Goal: Transaction & Acquisition: Book appointment/travel/reservation

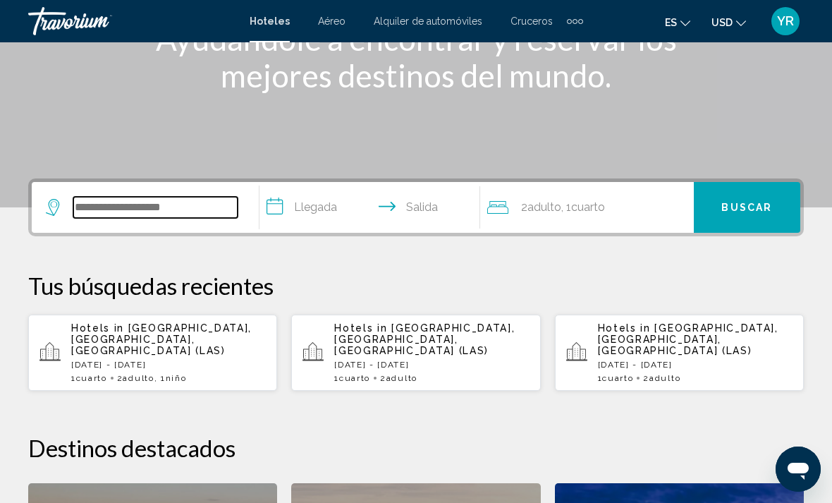
click at [164, 213] on input "Search widget" at bounding box center [155, 207] width 164 height 21
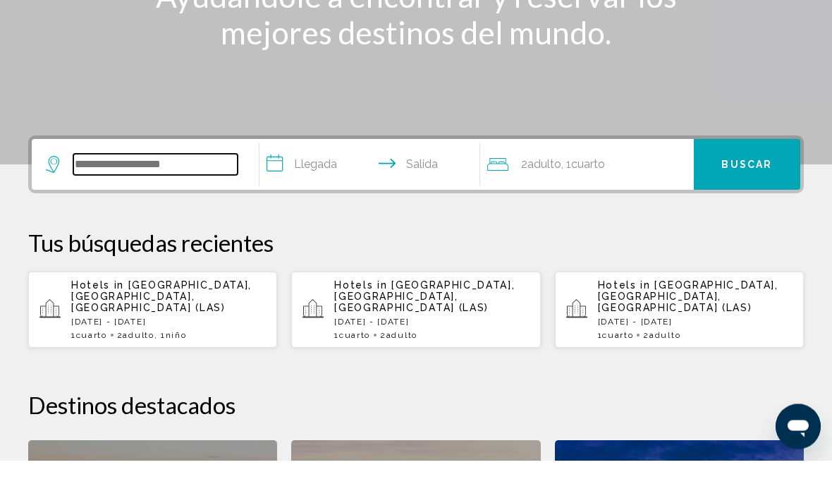
scroll to position [300, 0]
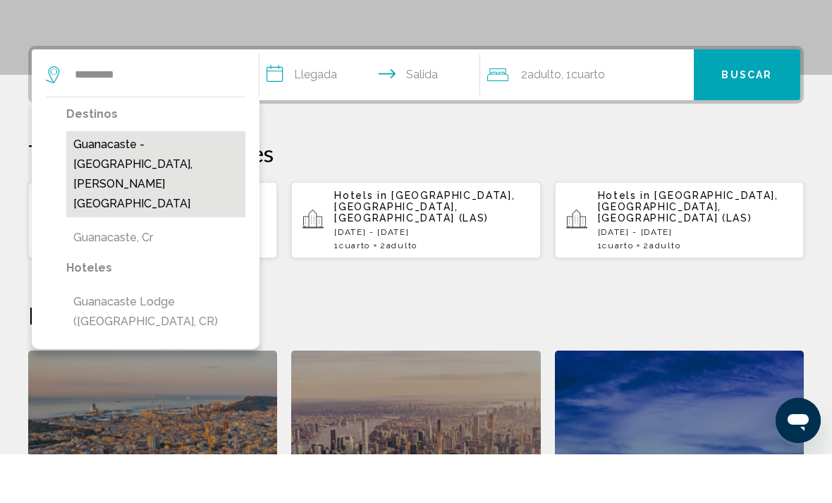
click at [164, 180] on button "Guanacaste - [GEOGRAPHIC_DATA], [PERSON_NAME][GEOGRAPHIC_DATA]" at bounding box center [155, 223] width 179 height 86
type input "**********"
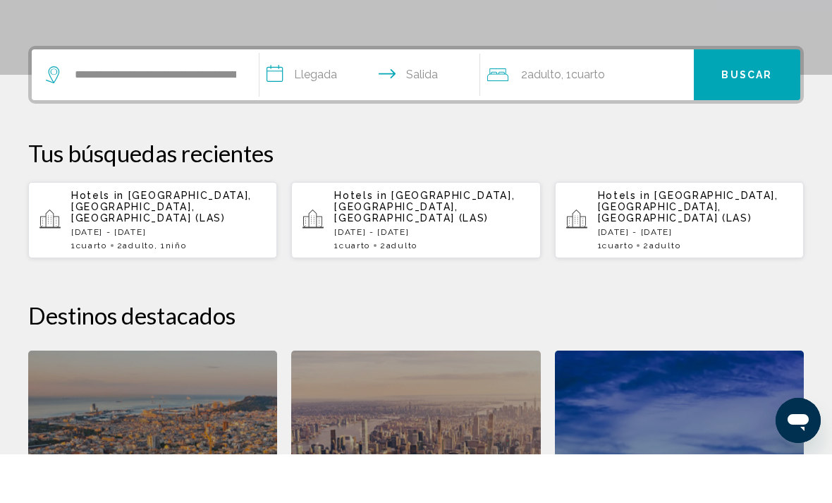
click at [286, 98] on input "**********" at bounding box center [372, 125] width 226 height 55
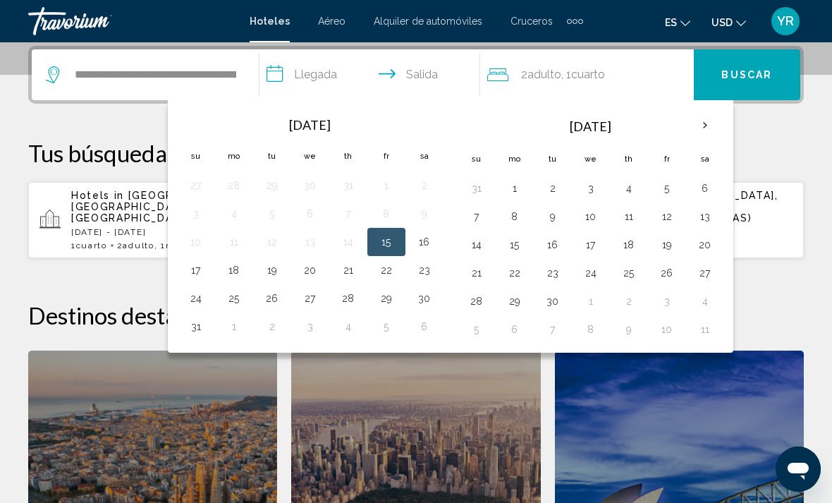
click at [390, 305] on button "29" at bounding box center [386, 298] width 23 height 20
click at [276, 329] on button "2" at bounding box center [272, 326] width 23 height 20
type input "**********"
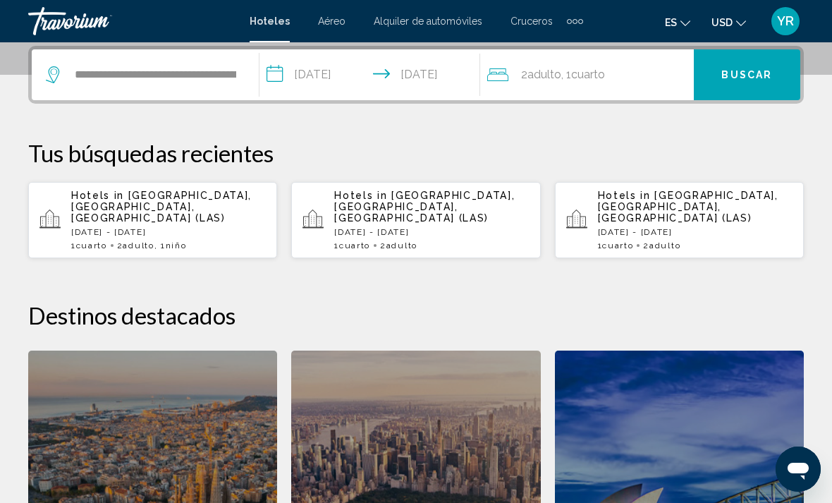
click at [636, 75] on div "2 Adulto Adulto , 1 Cuarto habitaciones" at bounding box center [590, 75] width 207 height 20
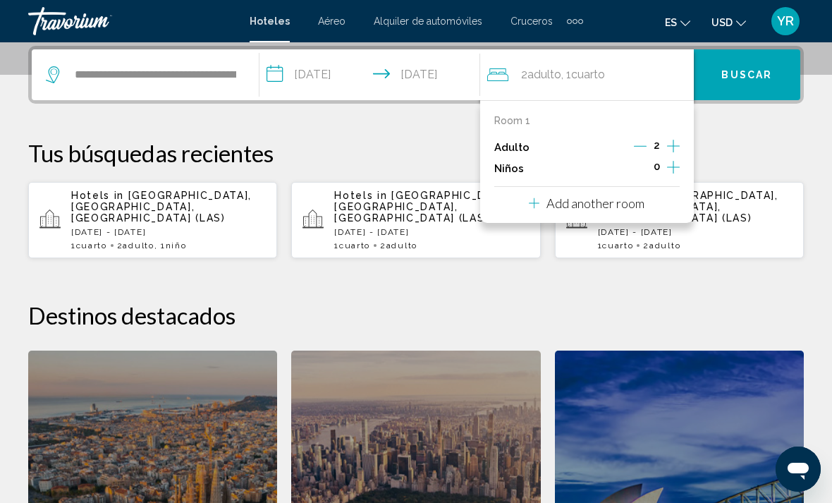
click at [669, 168] on icon "Increment children" at bounding box center [673, 167] width 13 height 17
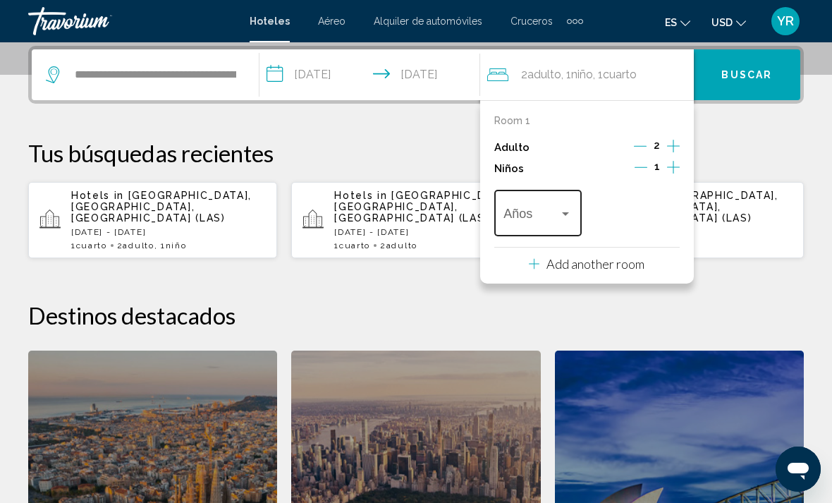
click at [561, 218] on div "Travelers: 2 adults, 1 child" at bounding box center [537, 216] width 68 height 14
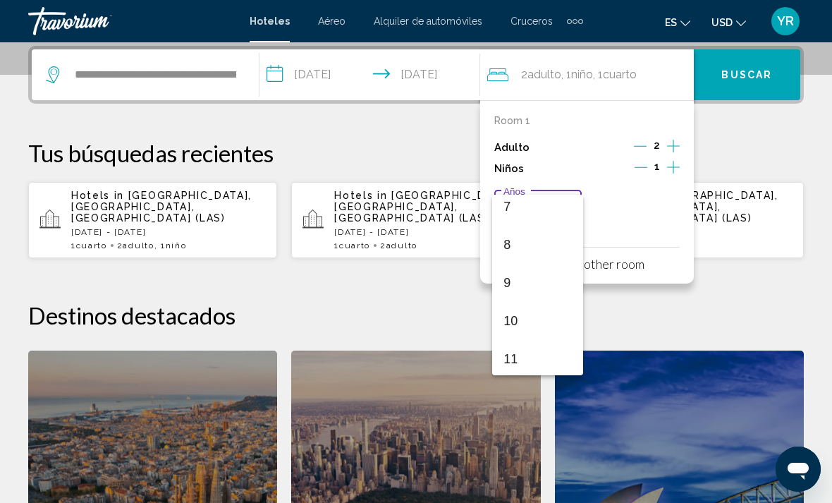
scroll to position [285, 0]
click at [532, 279] on span "9" at bounding box center [537, 271] width 68 height 38
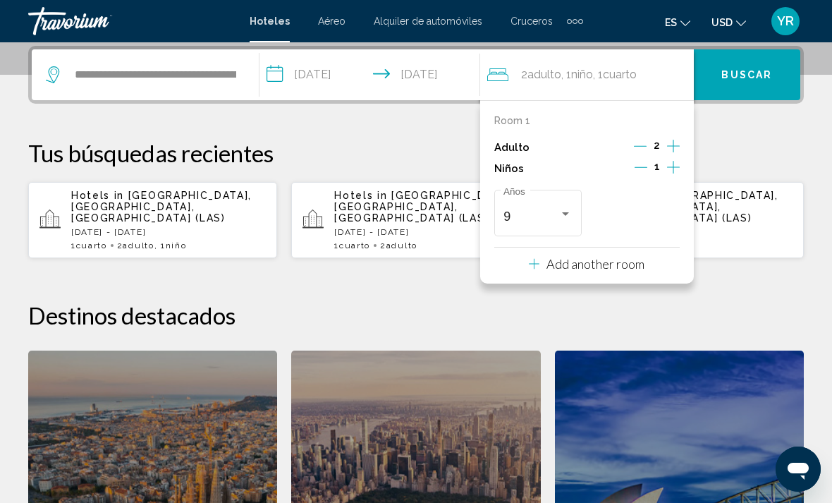
click at [767, 78] on span "Buscar" at bounding box center [746, 75] width 51 height 11
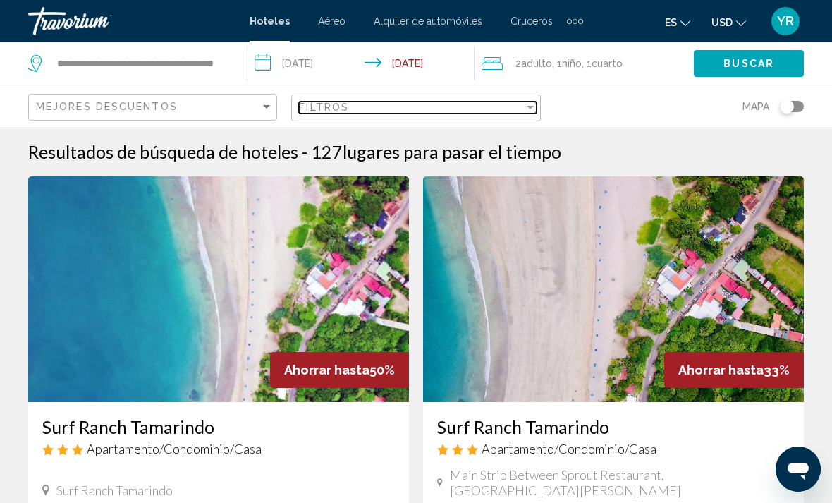
click at [533, 111] on div "Filter" at bounding box center [530, 106] width 13 height 11
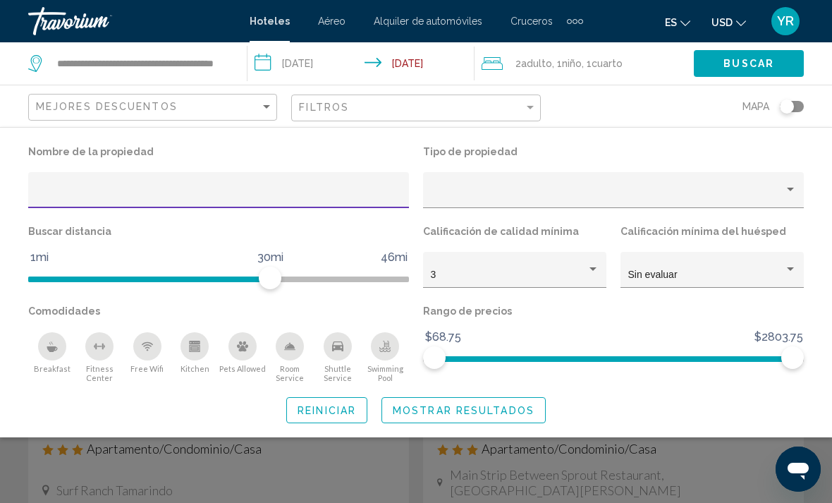
click at [128, 197] on input "Hotel Filters" at bounding box center [219, 195] width 366 height 11
type input "***"
click at [495, 421] on button "Mostrar resultados" at bounding box center [463, 410] width 164 height 26
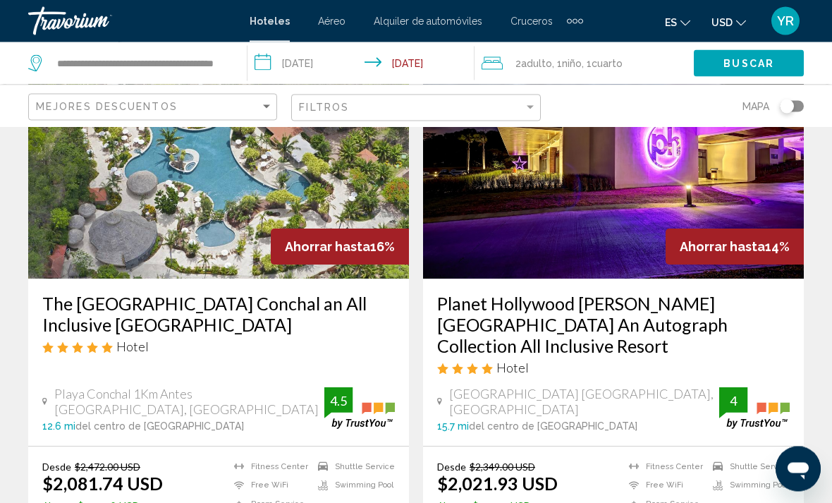
scroll to position [126, 0]
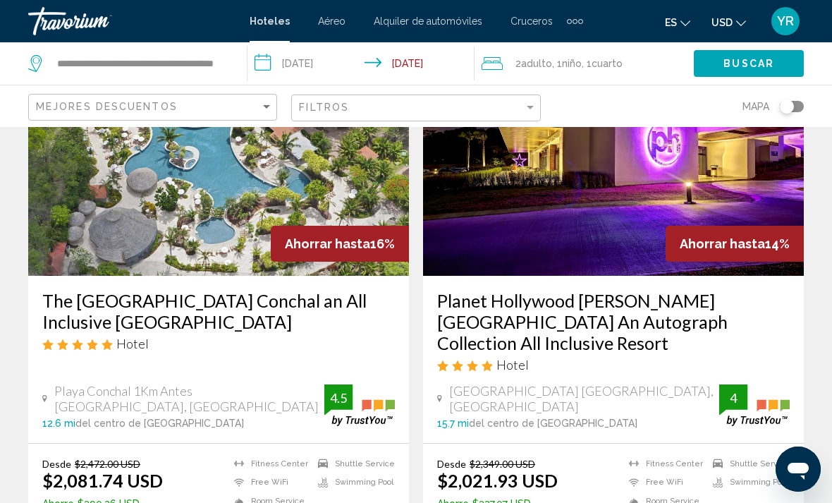
click at [607, 212] on img "Main content" at bounding box center [613, 163] width 381 height 226
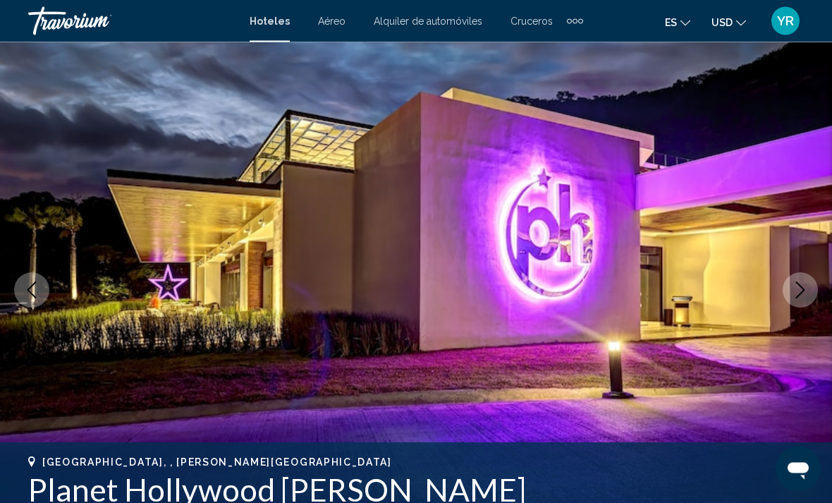
scroll to position [87, 0]
click at [792, 297] on icon "Next image" at bounding box center [799, 289] width 17 height 17
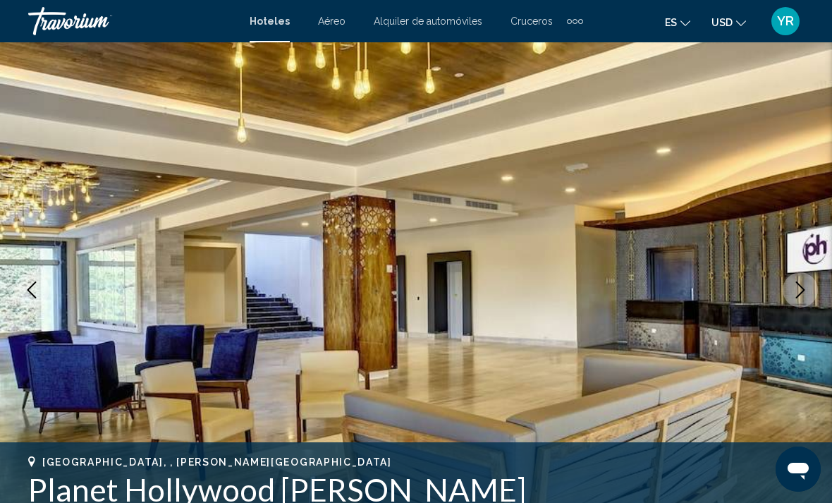
click at [793, 297] on icon "Next image" at bounding box center [799, 289] width 17 height 17
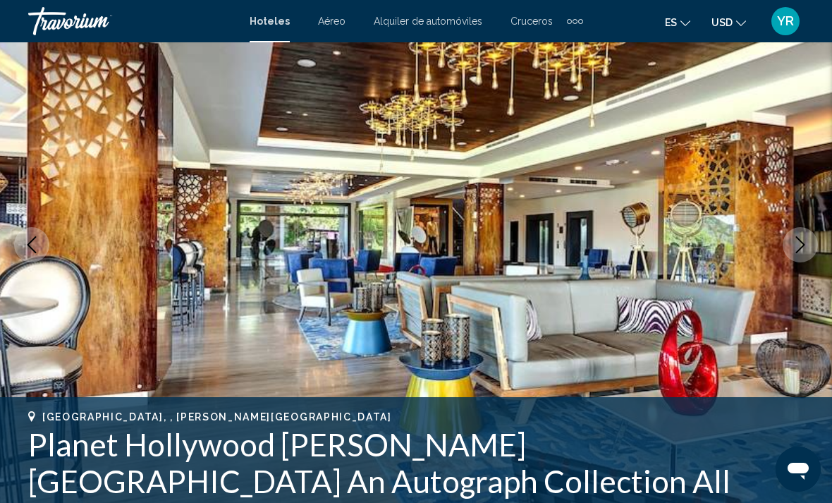
scroll to position [133, 0]
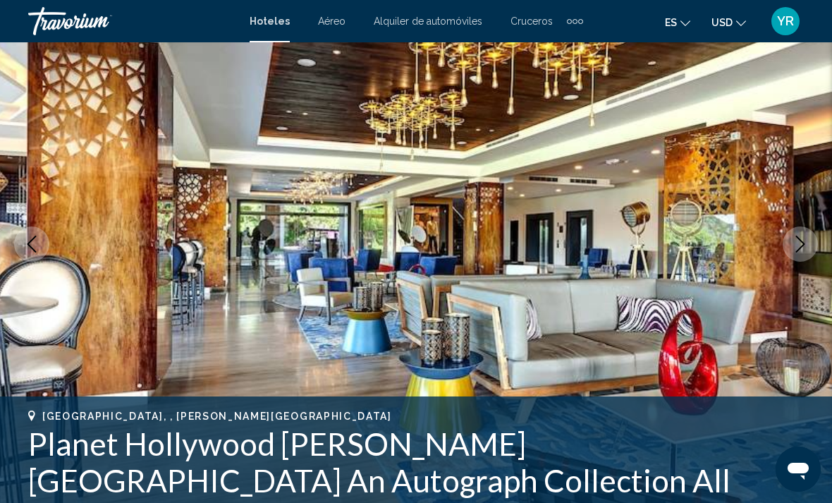
click at [808, 263] on img "Main content" at bounding box center [416, 244] width 832 height 670
click at [794, 248] on icon "Next image" at bounding box center [799, 243] width 17 height 17
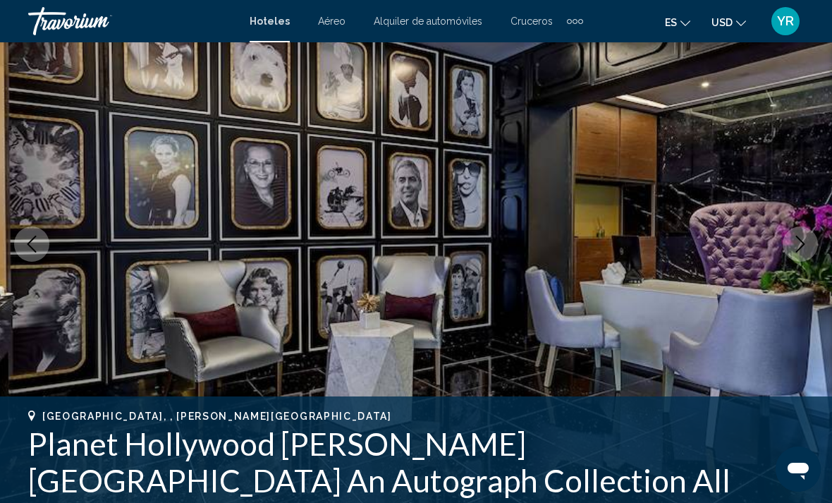
click at [798, 252] on icon "Next image" at bounding box center [799, 243] width 17 height 17
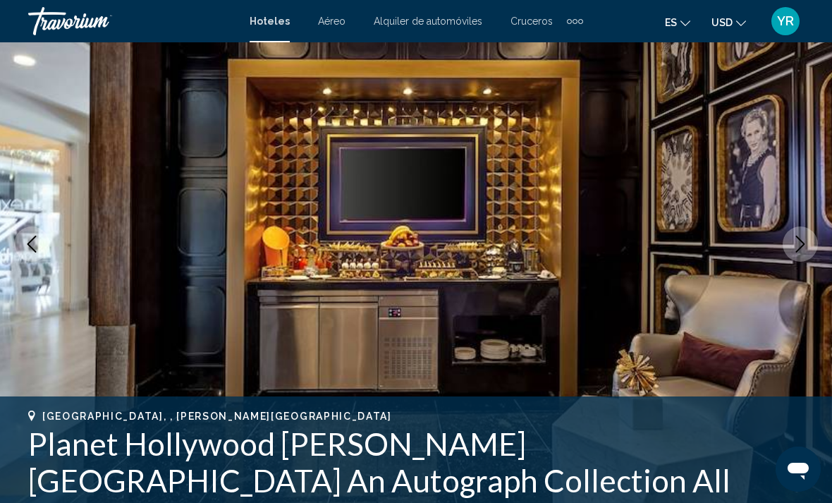
click at [801, 249] on icon "Next image" at bounding box center [799, 243] width 17 height 17
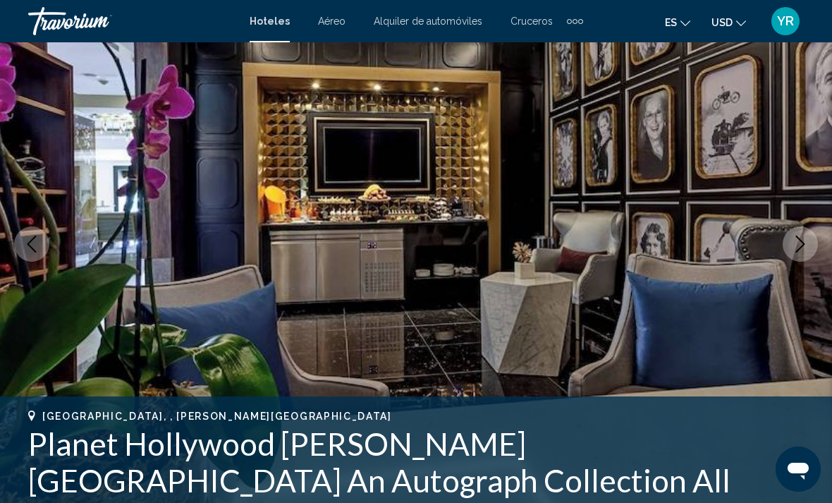
click at [798, 256] on button "Next image" at bounding box center [799, 243] width 35 height 35
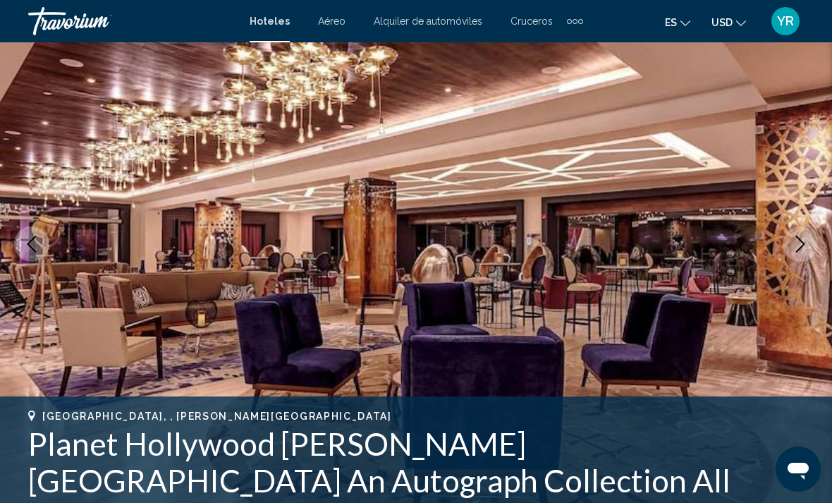
click at [792, 255] on button "Next image" at bounding box center [799, 243] width 35 height 35
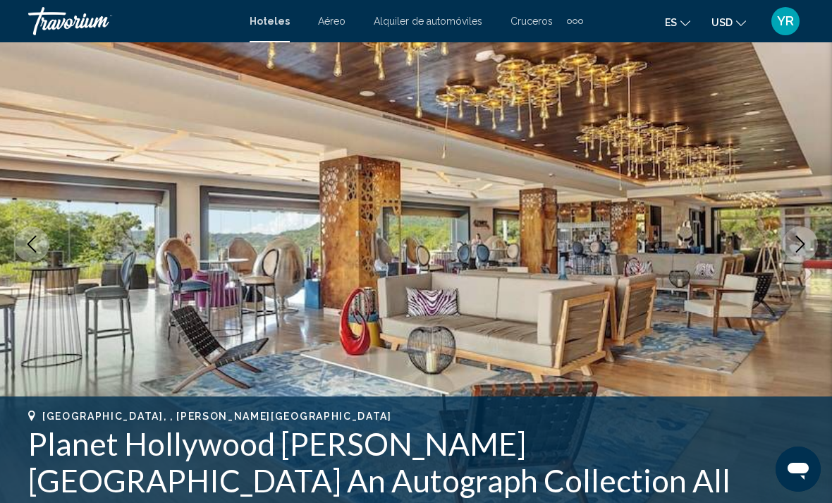
click at [806, 254] on button "Next image" at bounding box center [799, 243] width 35 height 35
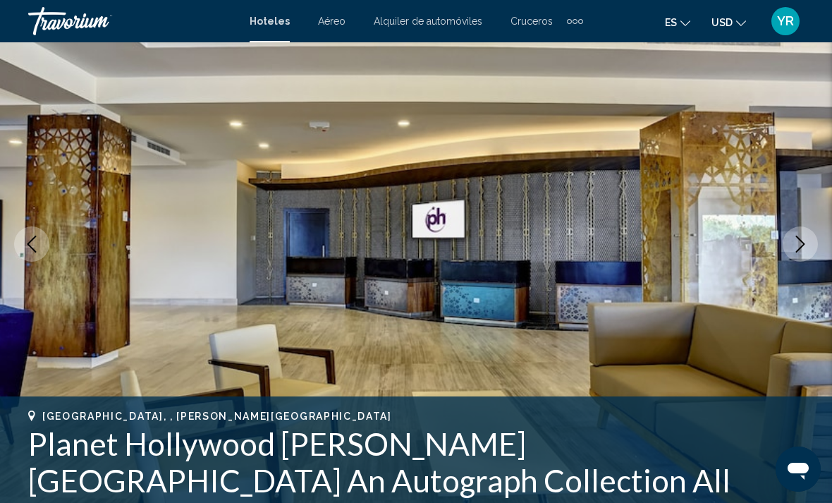
click at [793, 252] on icon "Next image" at bounding box center [799, 243] width 17 height 17
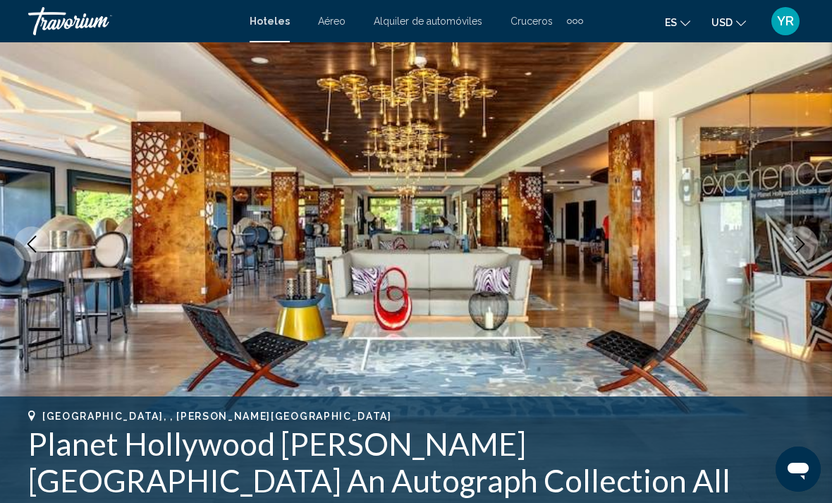
click at [791, 254] on button "Next image" at bounding box center [799, 243] width 35 height 35
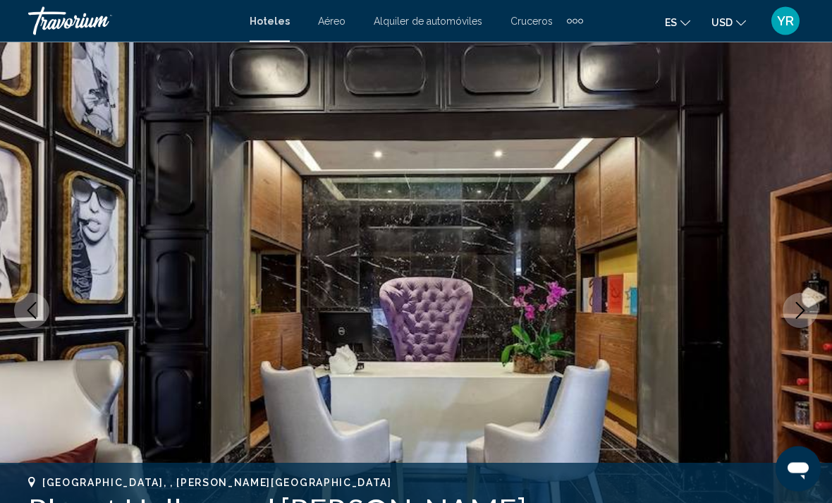
scroll to position [0, 0]
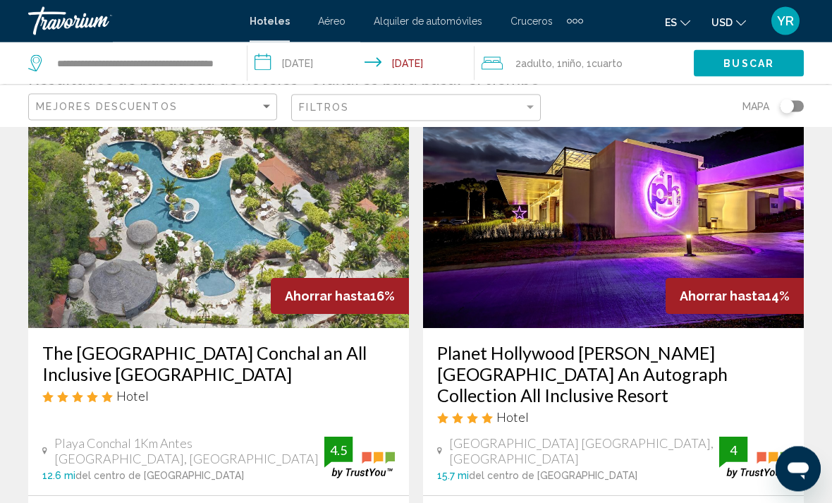
scroll to position [73, 0]
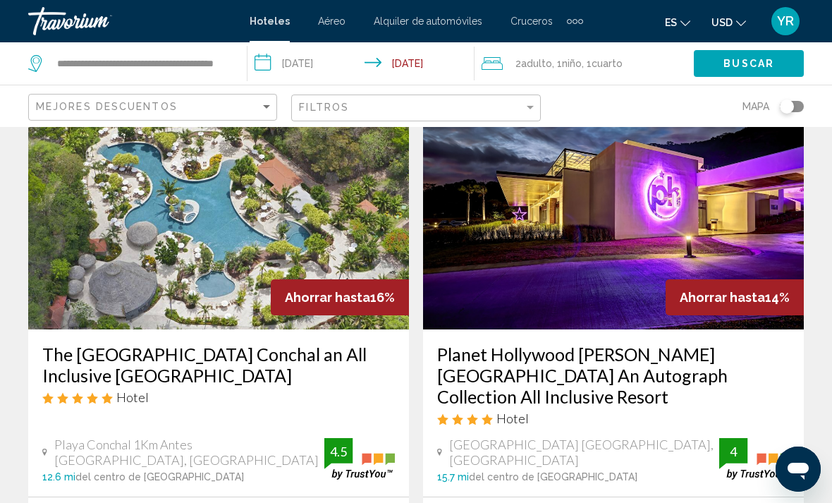
click at [326, 228] on img "Main content" at bounding box center [218, 217] width 381 height 226
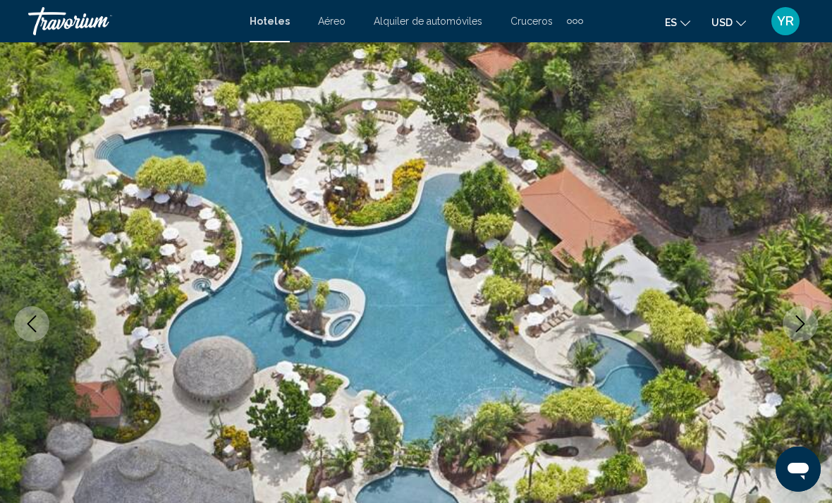
scroll to position [63, 0]
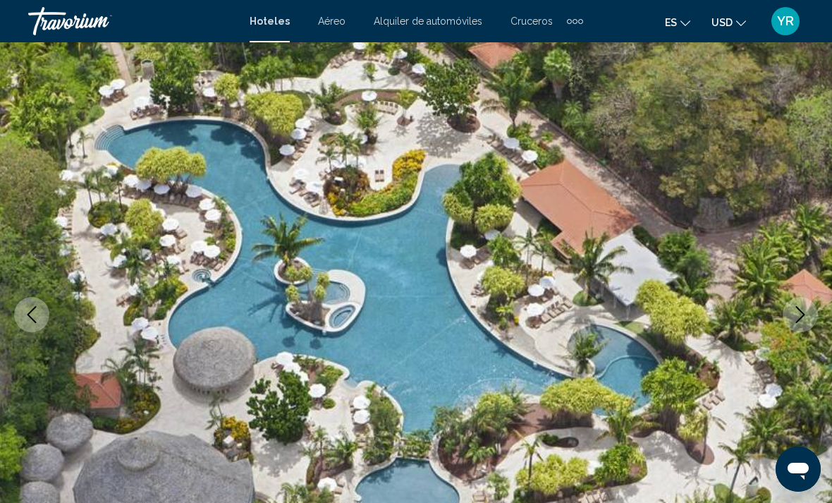
click at [796, 320] on icon "Next image" at bounding box center [799, 314] width 17 height 17
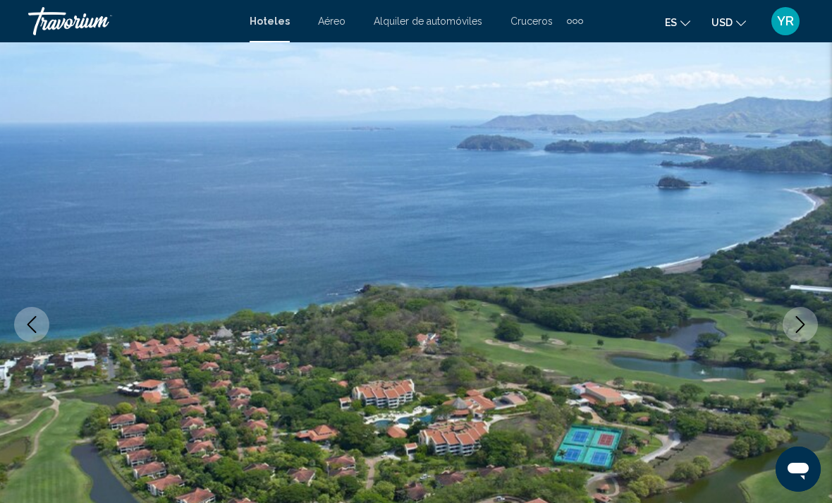
scroll to position [54, 0]
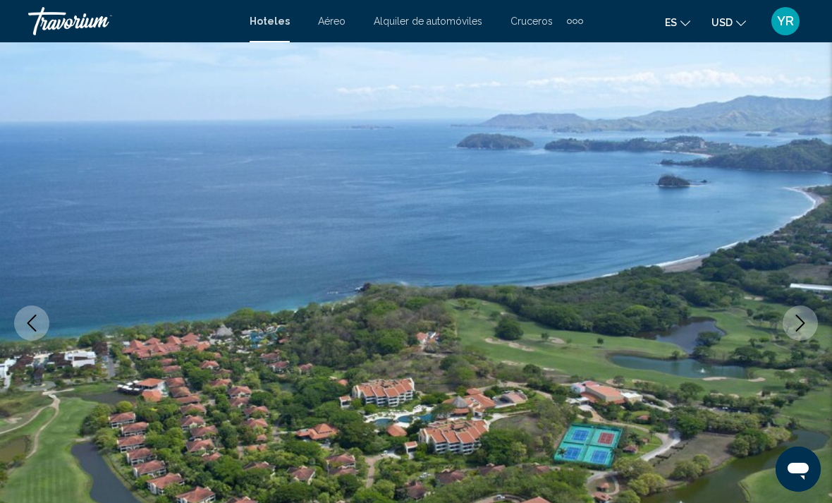
click at [809, 317] on button "Next image" at bounding box center [799, 322] width 35 height 35
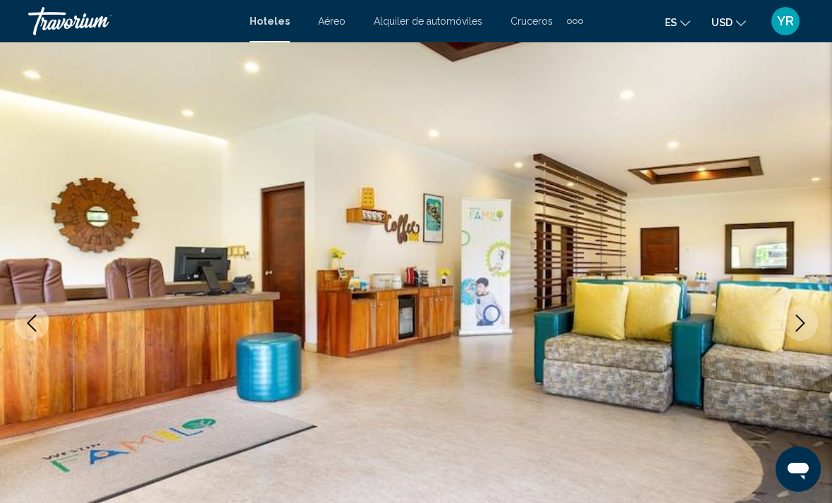
click at [40, 316] on button "Previous image" at bounding box center [31, 322] width 35 height 35
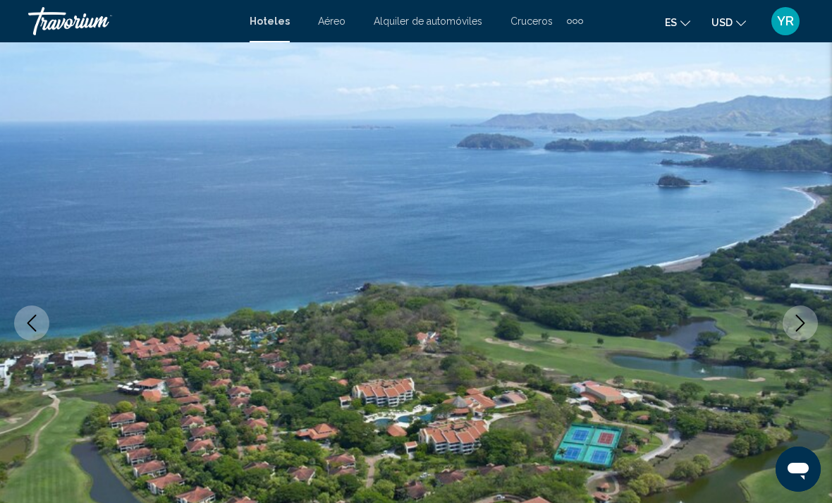
click at [35, 328] on icon "Previous image" at bounding box center [31, 322] width 17 height 17
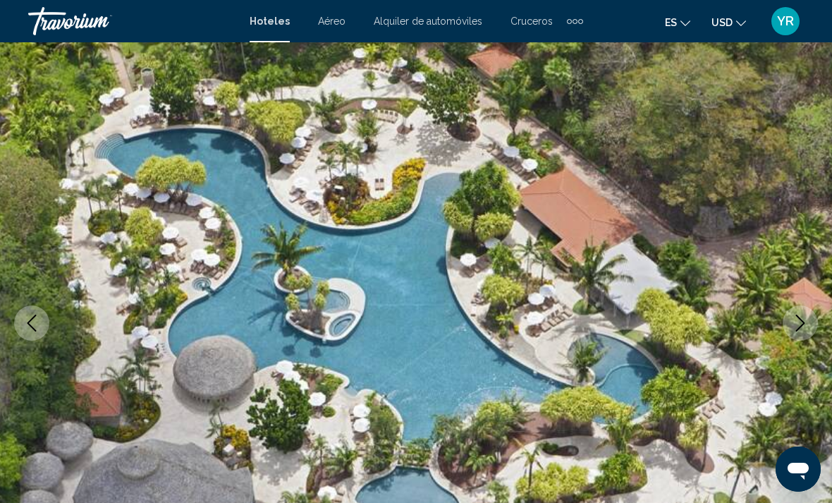
click at [796, 328] on icon "Next image" at bounding box center [799, 322] width 17 height 17
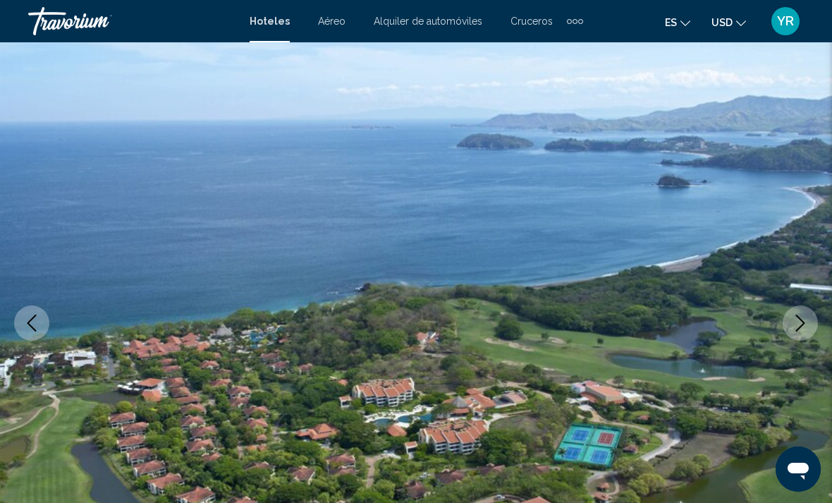
click at [789, 333] on button "Next image" at bounding box center [799, 322] width 35 height 35
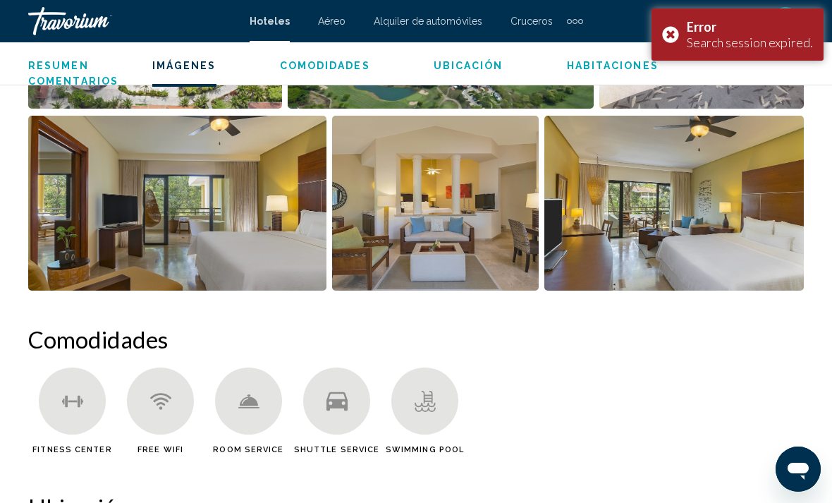
scroll to position [1073, 0]
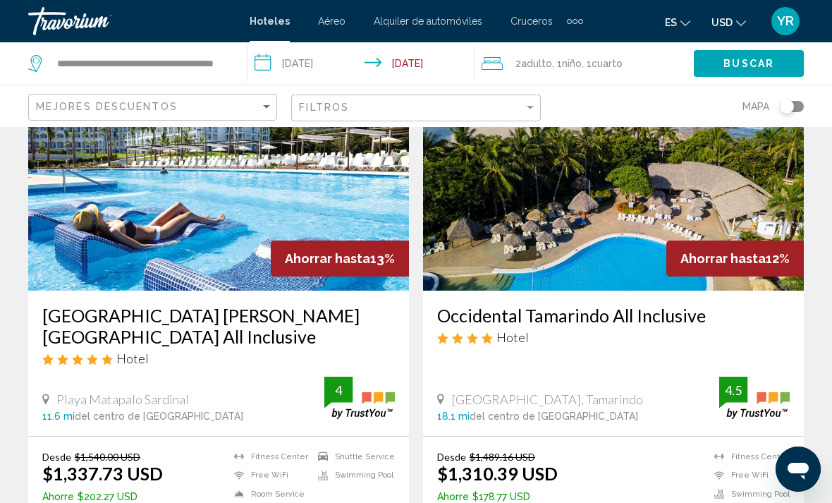
scroll to position [667, 0]
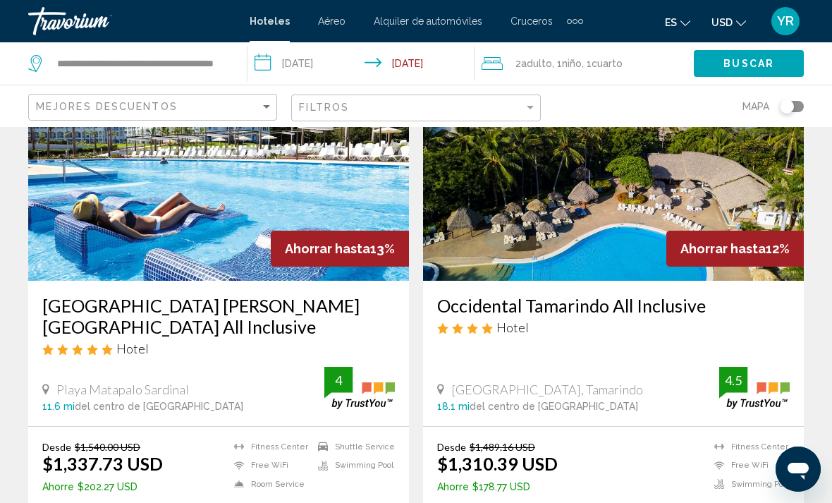
click at [195, 203] on img "Main content" at bounding box center [218, 168] width 381 height 226
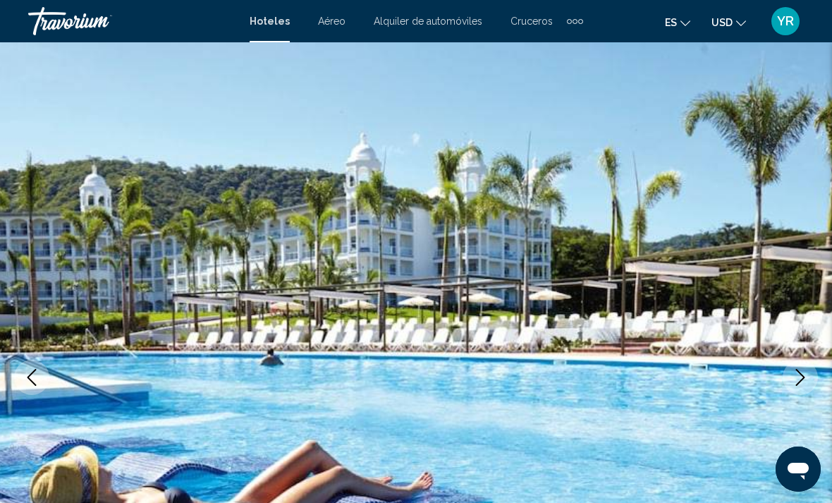
click at [801, 378] on icon "Next image" at bounding box center [799, 377] width 17 height 17
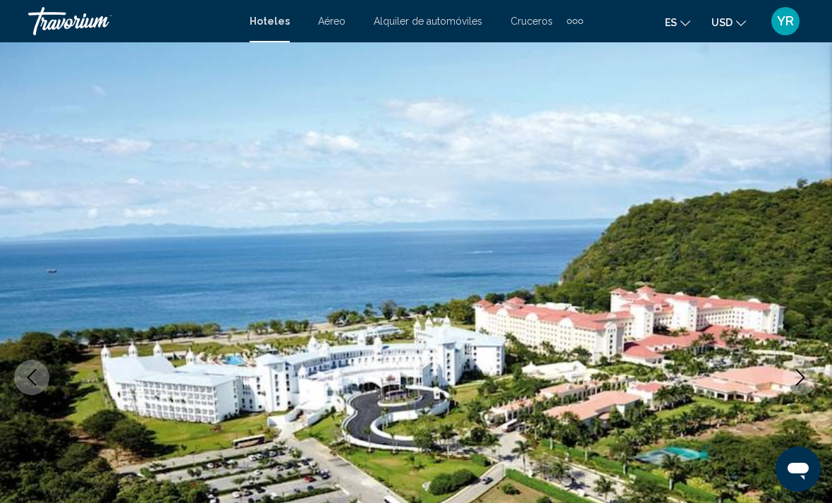
click at [796, 378] on icon "Next image" at bounding box center [799, 377] width 17 height 17
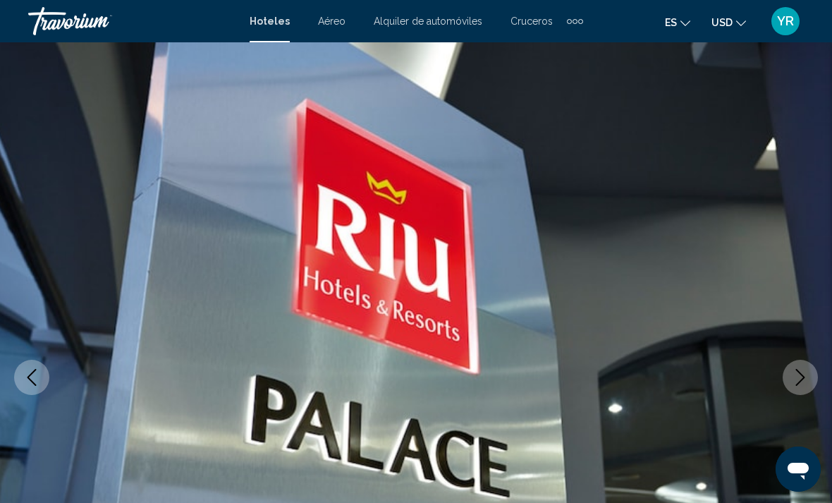
click at [803, 385] on icon "Next image" at bounding box center [799, 377] width 17 height 17
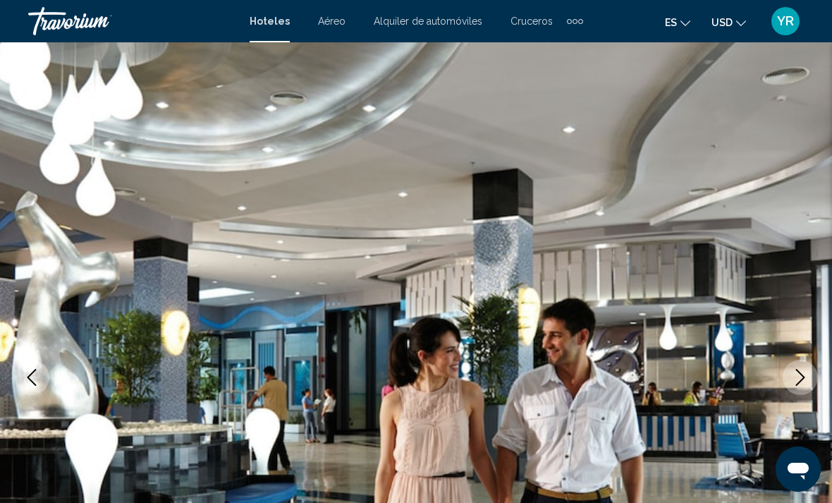
click at [799, 384] on icon "Next image" at bounding box center [799, 377] width 17 height 17
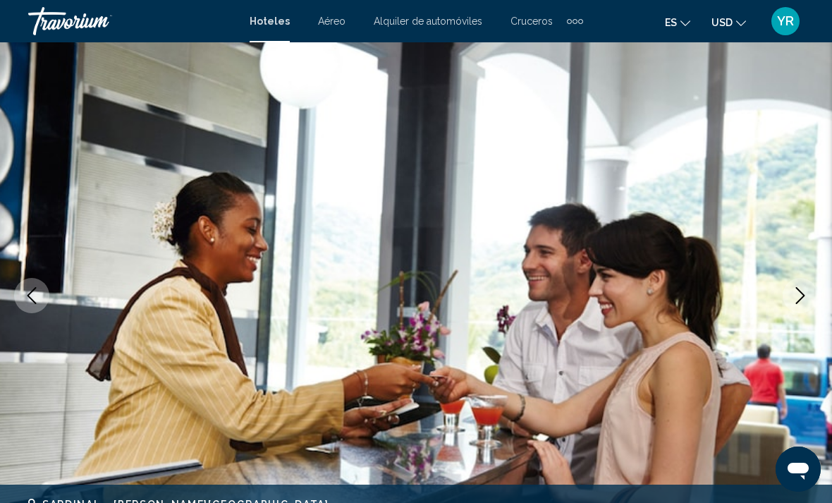
scroll to position [81, 0]
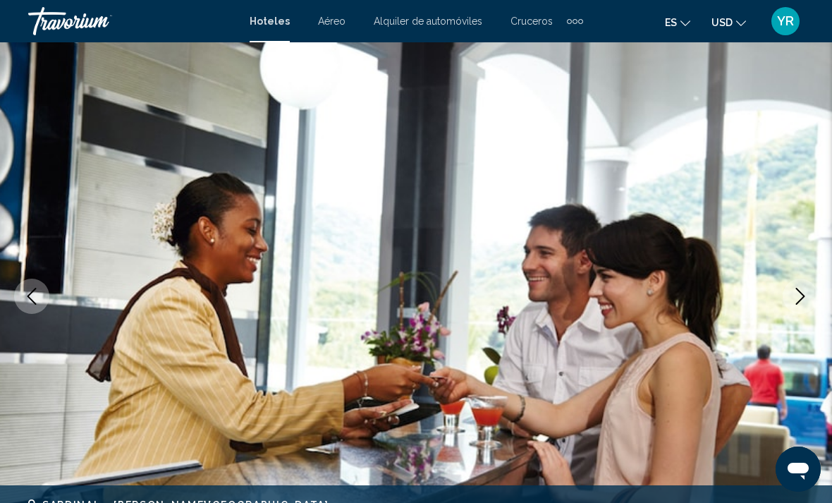
click at [801, 301] on icon "Next image" at bounding box center [799, 296] width 17 height 17
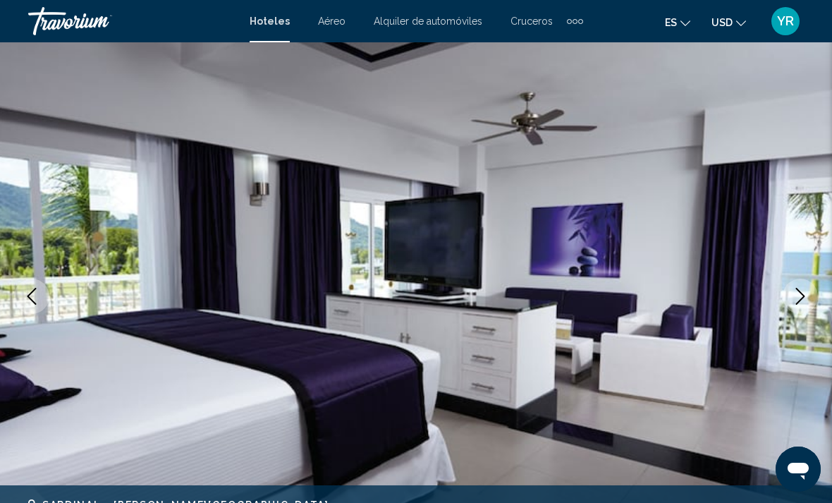
click at [801, 294] on icon "Next image" at bounding box center [799, 296] width 17 height 17
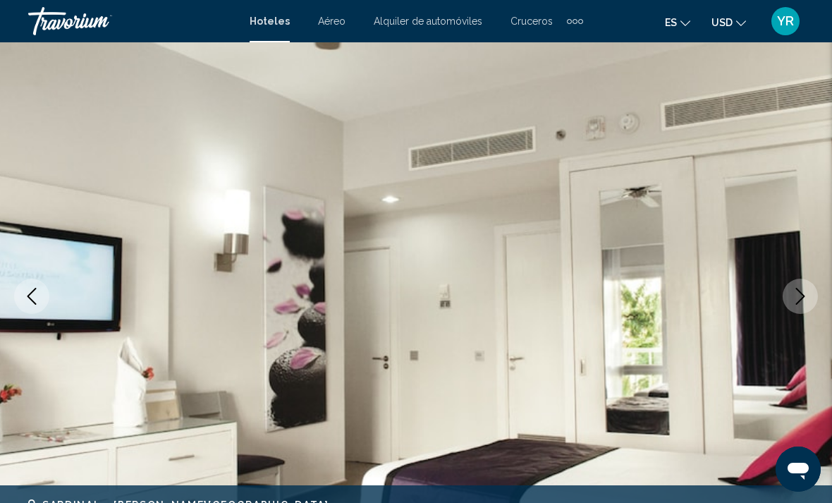
click at [798, 305] on button "Next image" at bounding box center [799, 295] width 35 height 35
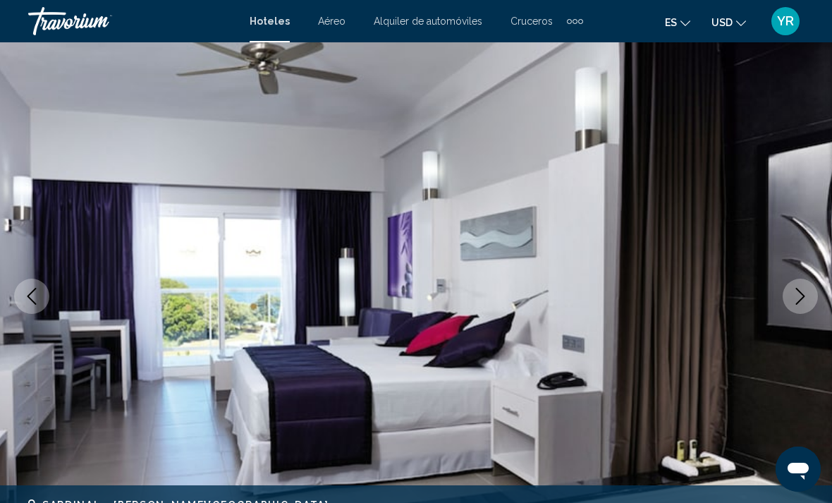
click at [794, 304] on icon "Next image" at bounding box center [799, 296] width 17 height 17
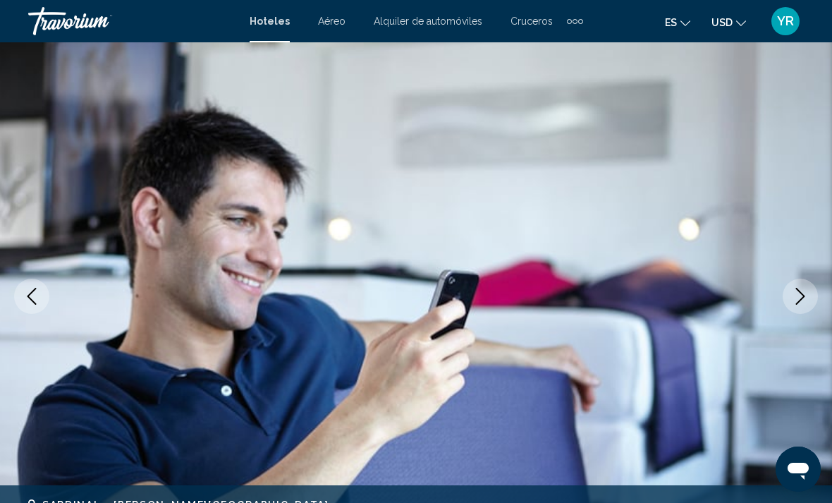
click at [802, 297] on icon "Next image" at bounding box center [799, 296] width 17 height 17
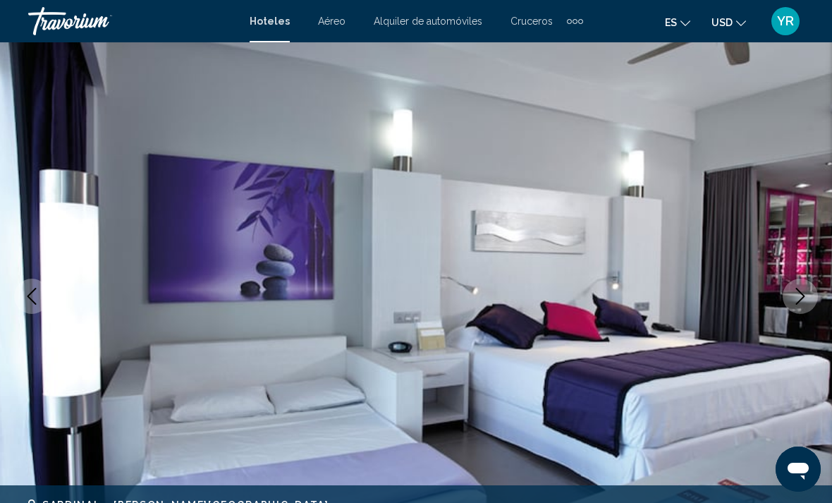
click at [783, 319] on img "Main content" at bounding box center [416, 296] width 832 height 670
click at [804, 307] on button "Next image" at bounding box center [799, 295] width 35 height 35
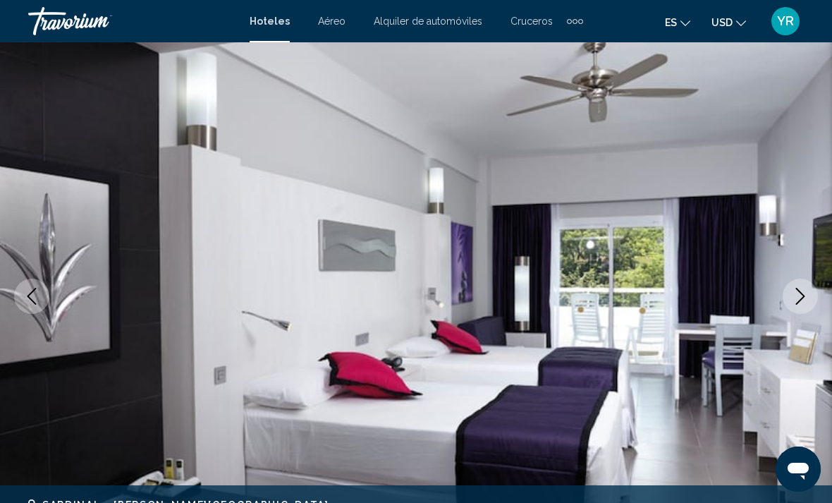
click at [803, 300] on icon "Next image" at bounding box center [799, 296] width 17 height 17
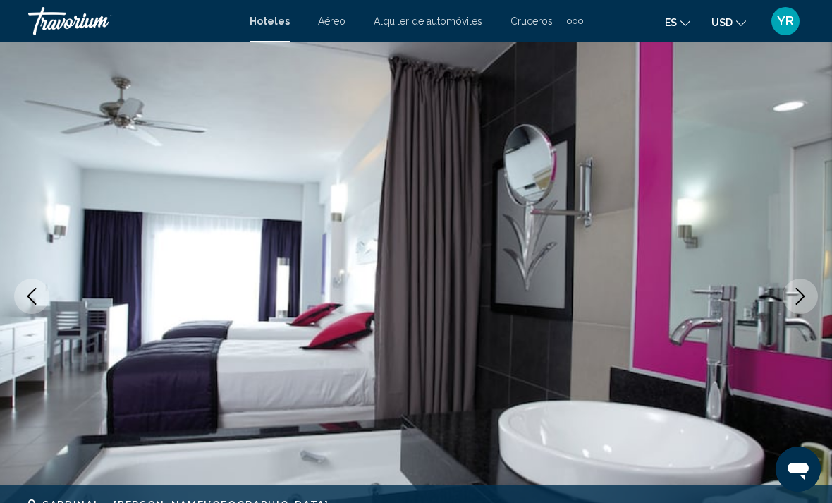
click at [793, 311] on button "Next image" at bounding box center [799, 295] width 35 height 35
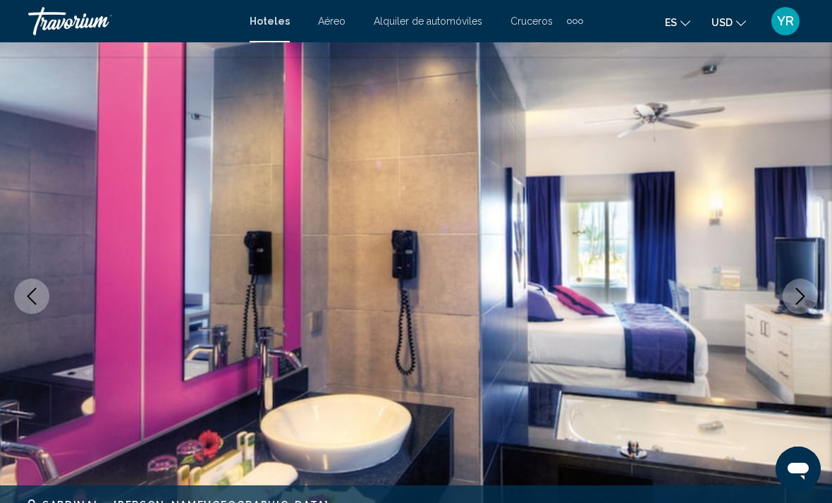
click at [783, 305] on img "Main content" at bounding box center [416, 296] width 832 height 670
click at [801, 297] on icon "Next image" at bounding box center [799, 296] width 17 height 17
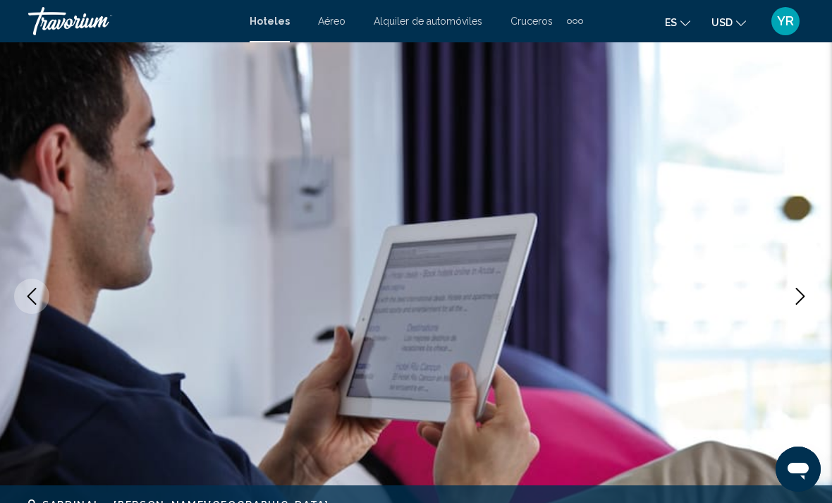
click at [789, 304] on button "Next image" at bounding box center [799, 295] width 35 height 35
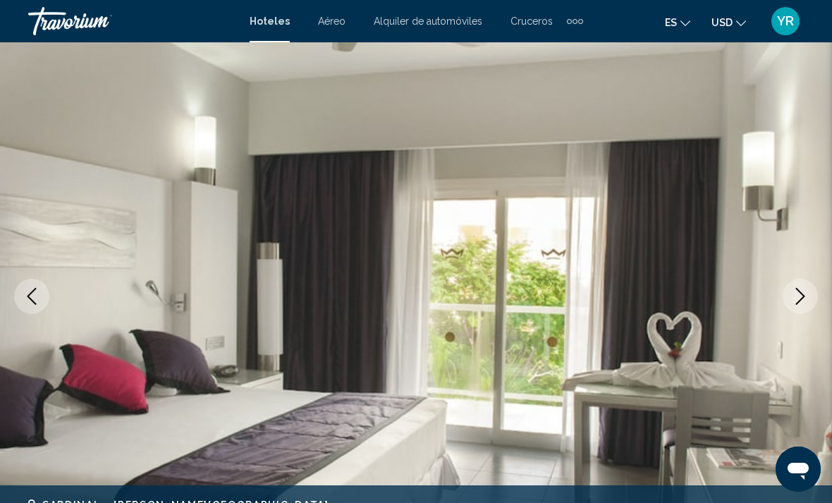
click at [803, 304] on button "Next image" at bounding box center [799, 295] width 35 height 35
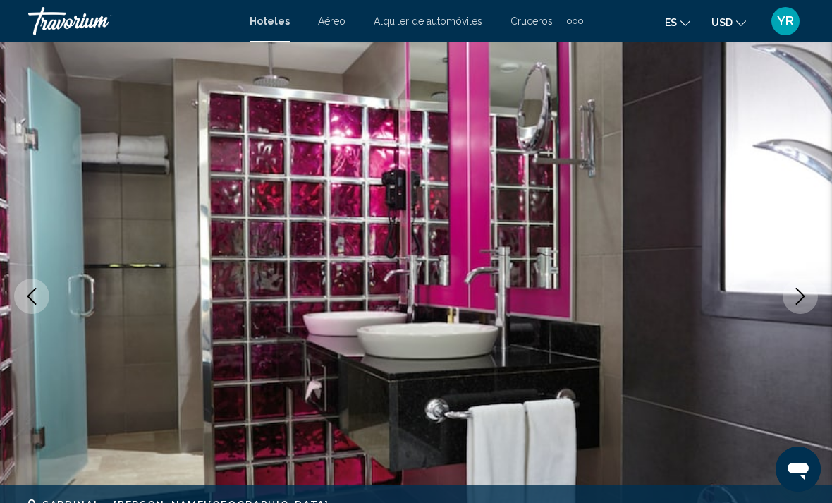
scroll to position [0, 0]
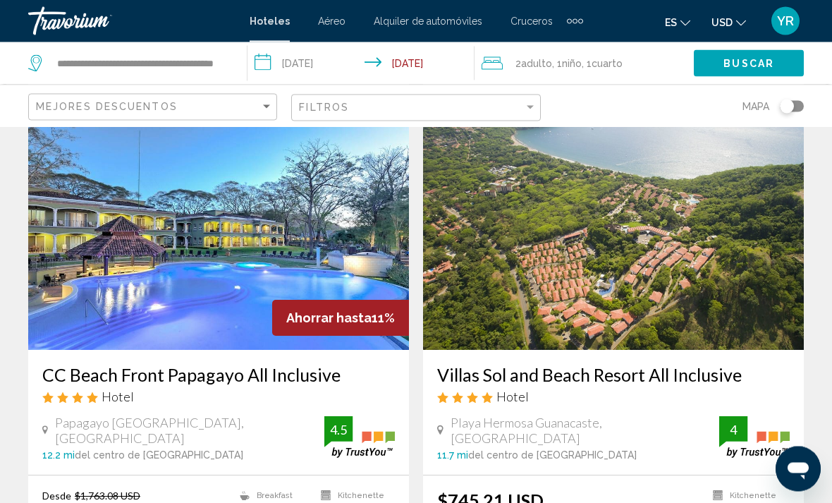
click at [232, 236] on img "Main content" at bounding box center [218, 238] width 381 height 226
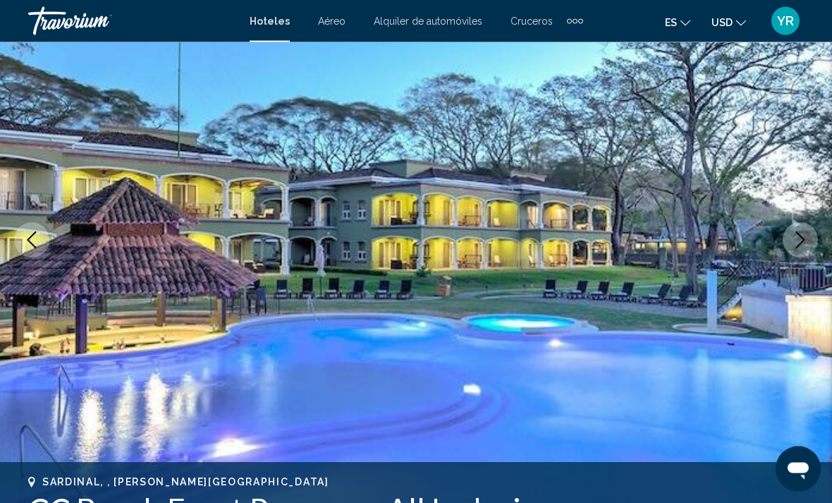
scroll to position [139, 0]
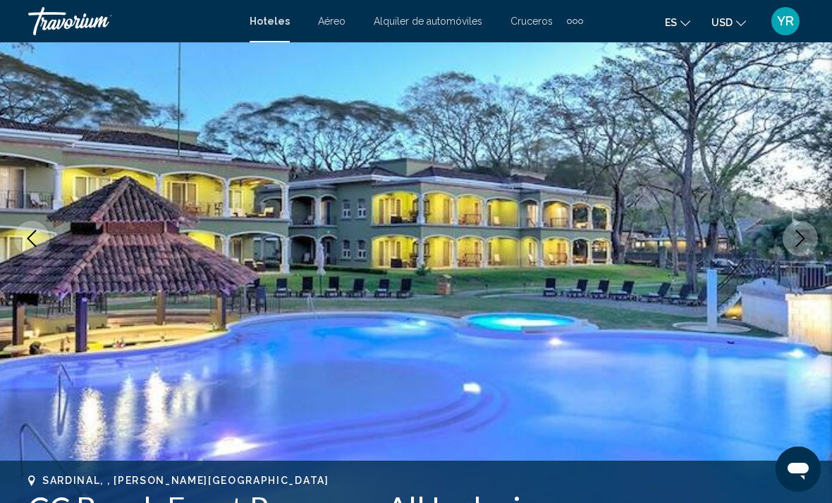
click at [802, 247] on button "Next image" at bounding box center [799, 238] width 35 height 35
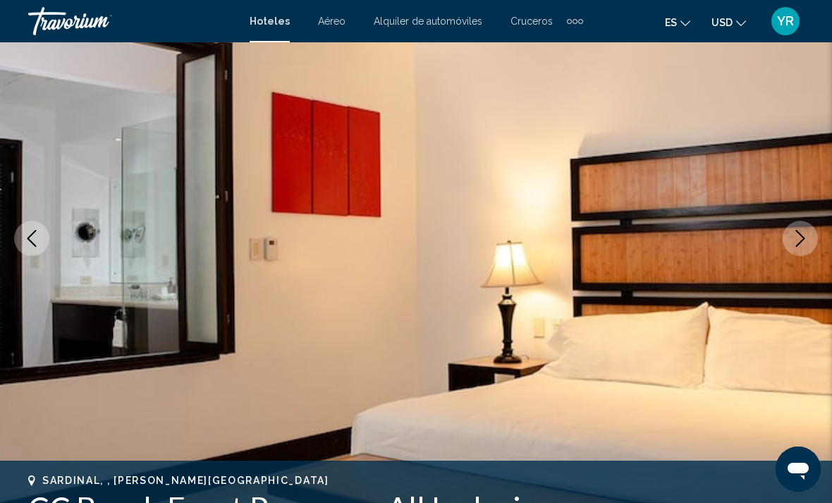
click at [789, 244] on button "Next image" at bounding box center [799, 238] width 35 height 35
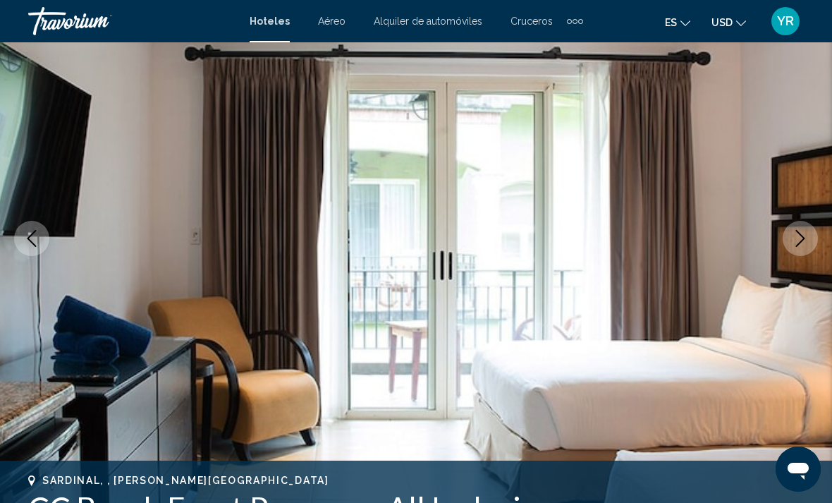
click at [790, 242] on button "Next image" at bounding box center [799, 238] width 35 height 35
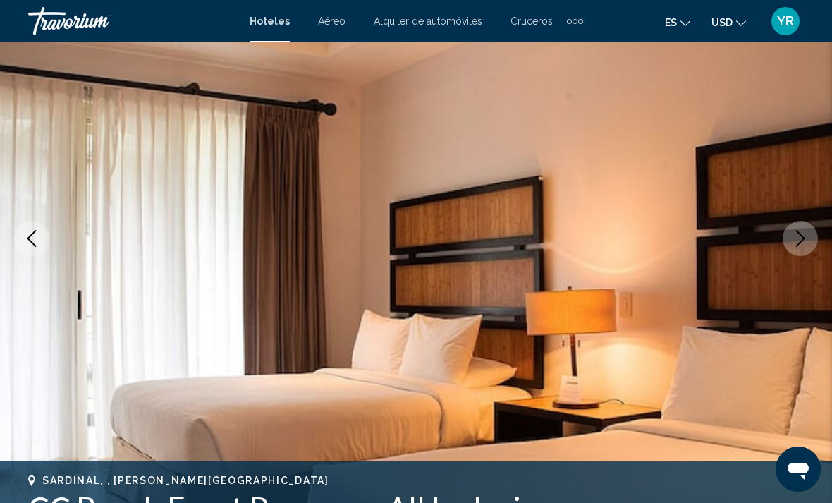
click at [789, 259] on img "Main content" at bounding box center [416, 238] width 832 height 670
click at [804, 242] on icon "Next image" at bounding box center [799, 238] width 17 height 17
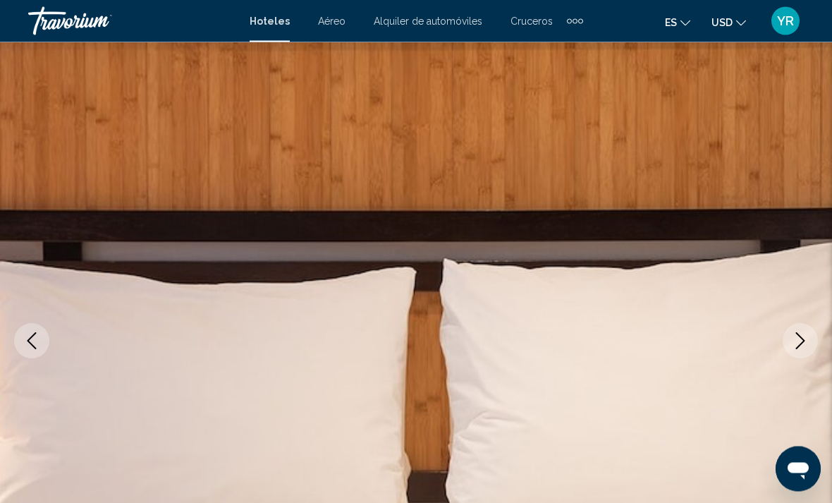
scroll to position [0, 0]
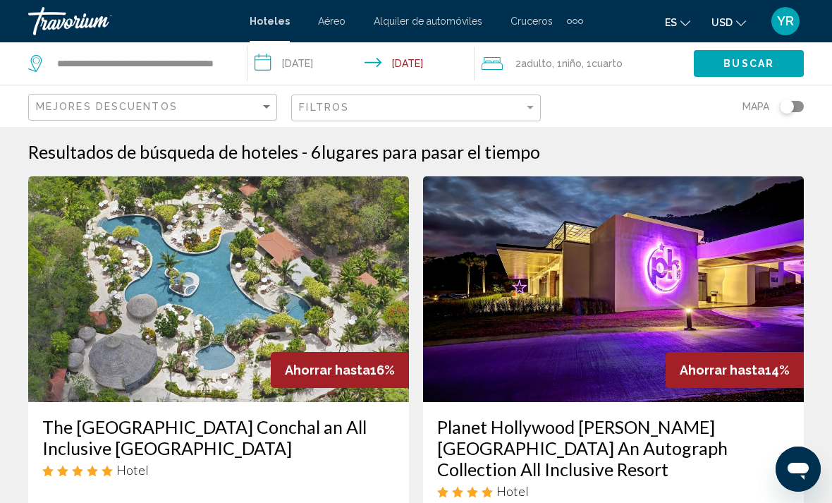
click at [282, 70] on input "**********" at bounding box center [363, 65] width 232 height 47
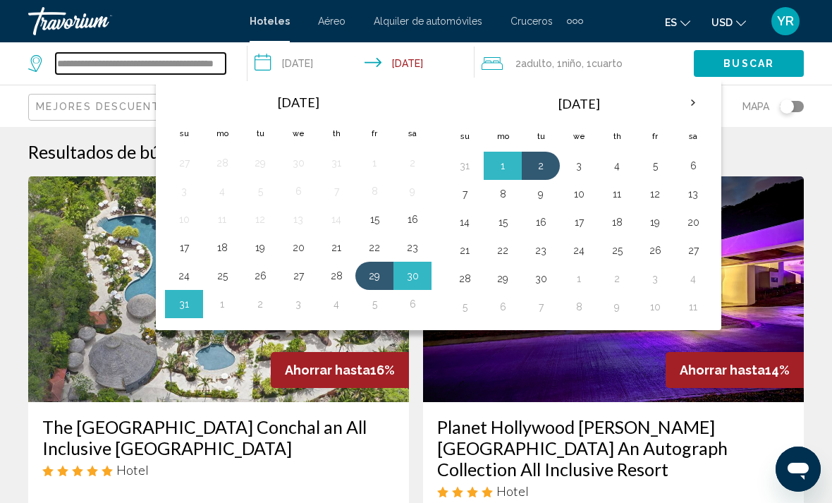
click at [156, 68] on input "**********" at bounding box center [141, 63] width 170 height 21
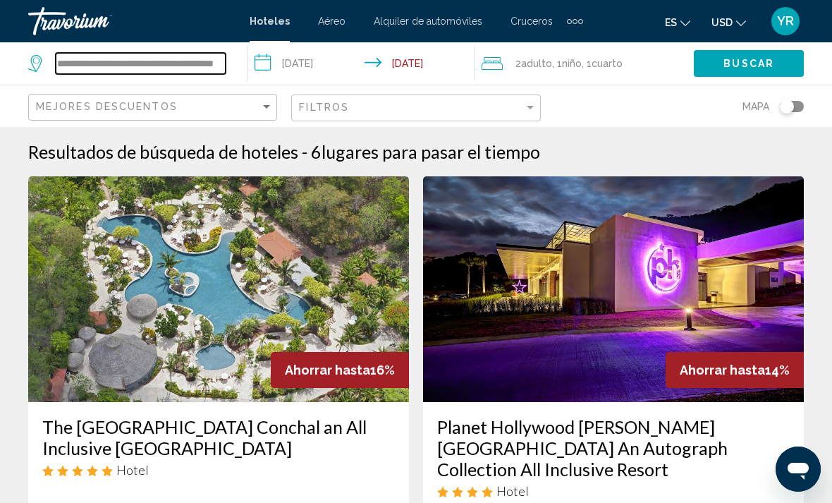
click at [225, 63] on input "**********" at bounding box center [141, 63] width 170 height 21
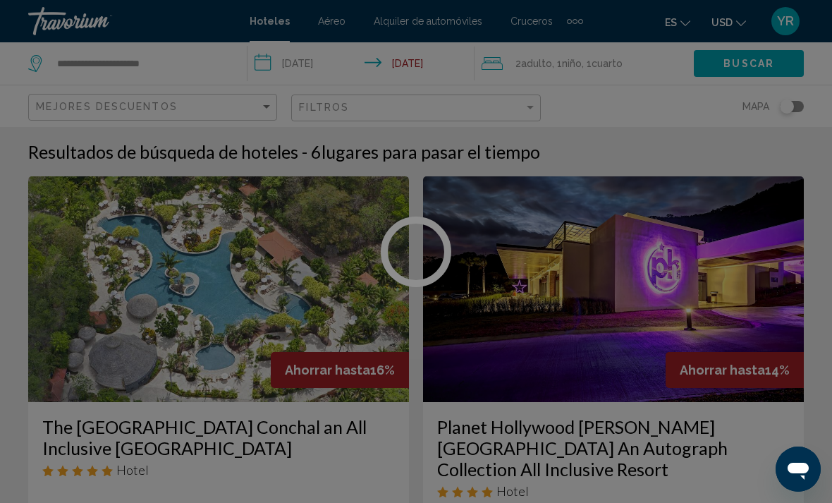
click at [198, 66] on div at bounding box center [416, 251] width 832 height 503
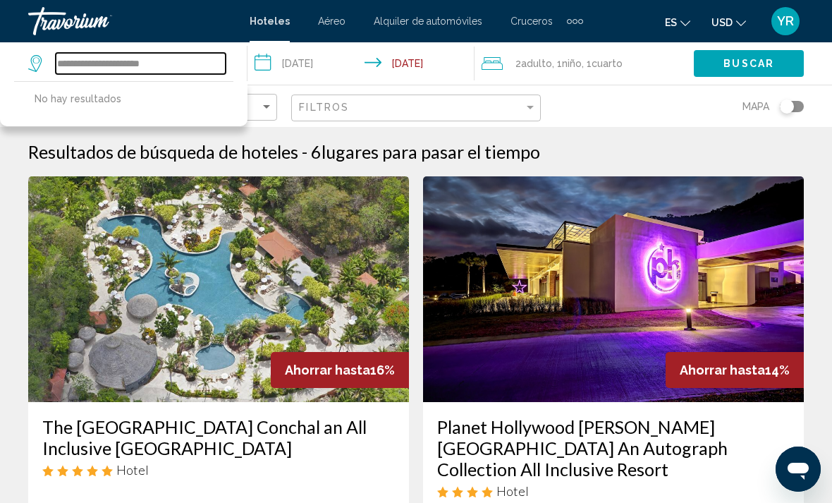
click at [185, 63] on input "**********" at bounding box center [141, 63] width 170 height 21
type input "*"
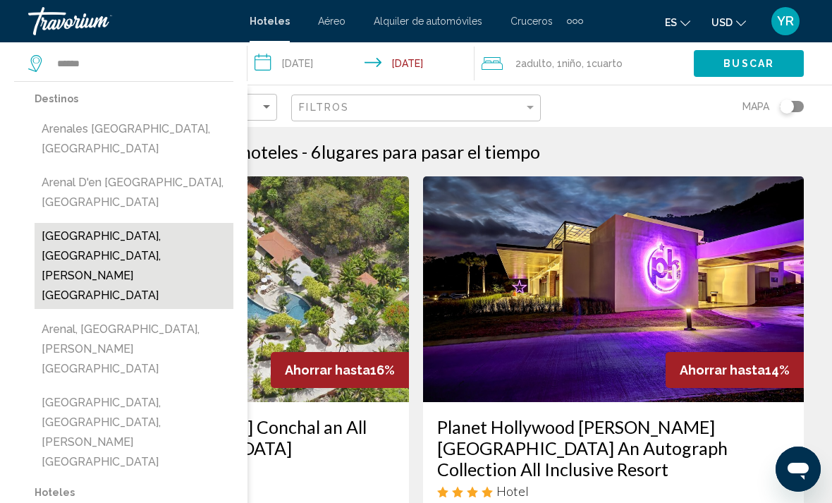
click at [131, 223] on button "[GEOGRAPHIC_DATA], [GEOGRAPHIC_DATA], [PERSON_NAME][GEOGRAPHIC_DATA]" at bounding box center [134, 266] width 199 height 86
type input "**********"
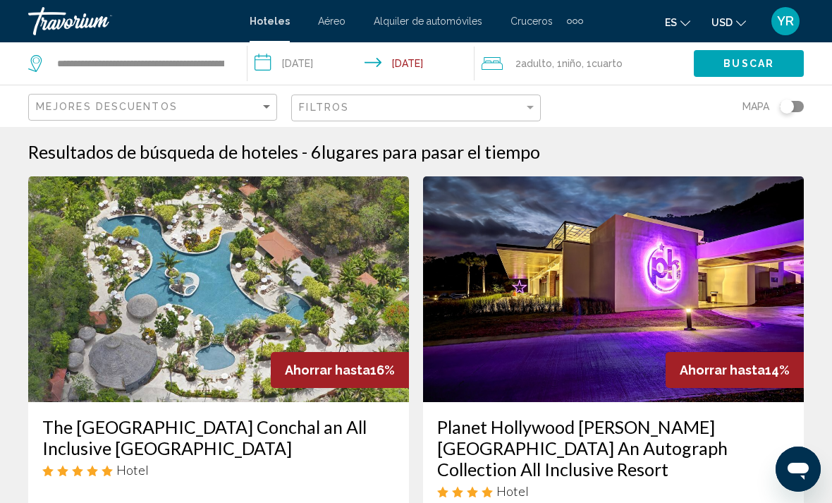
click at [273, 56] on input "**********" at bounding box center [363, 65] width 232 height 47
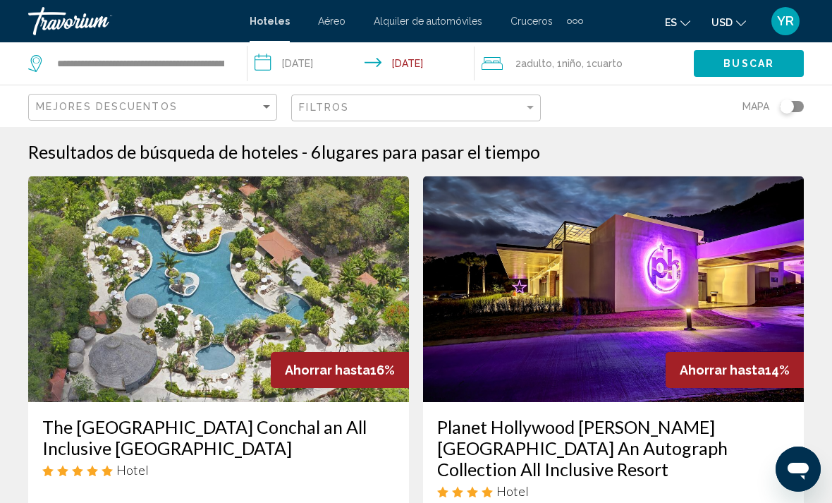
click at [764, 68] on span "Buscar" at bounding box center [748, 63] width 51 height 11
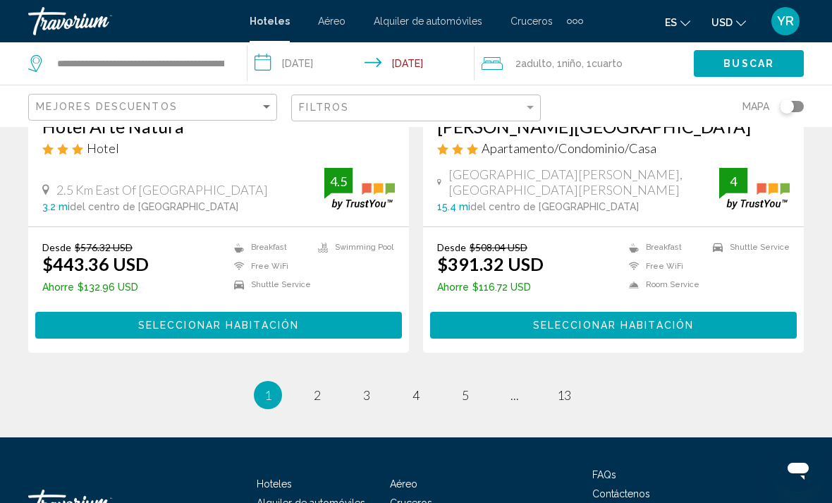
scroll to position [2899, 0]
